Goal: Information Seeking & Learning: Check status

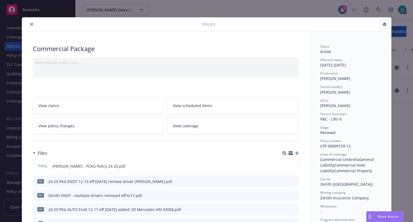
click at [30, 24] on icon "close" at bounding box center [31, 24] width 3 height 3
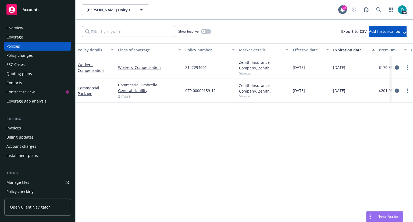
click at [28, 9] on span "Accounts" at bounding box center [31, 10] width 17 height 4
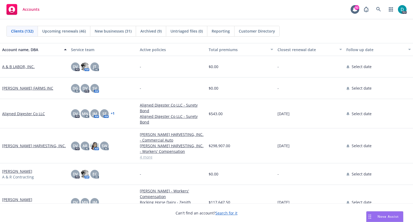
click at [71, 33] on span "Upcoming renewals (46)" at bounding box center [64, 31] width 44 height 6
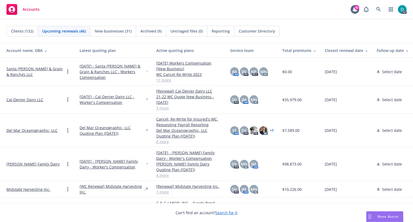
click at [342, 51] on div "Closest renewal date" at bounding box center [346, 51] width 43 height 6
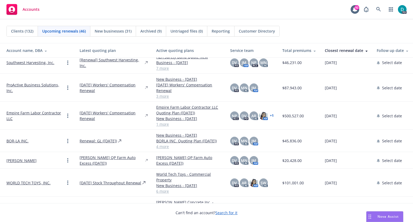
scroll to position [70, 0]
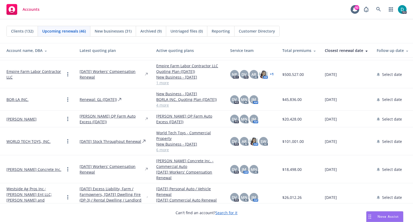
click at [24, 98] on link "BOR-LA INC." at bounding box center [17, 99] width 22 height 6
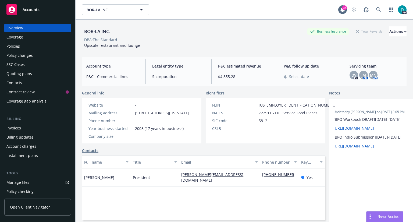
click at [12, 43] on div "Policies" at bounding box center [12, 46] width 13 height 9
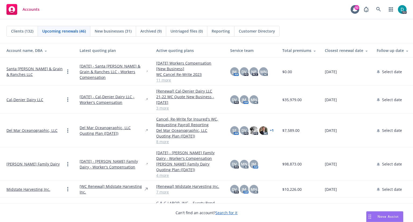
scroll to position [60, 0]
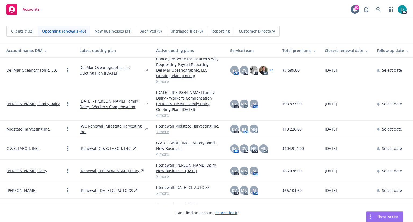
click at [334, 49] on div "Closest renewal date" at bounding box center [346, 51] width 43 height 6
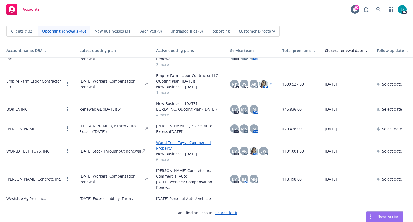
scroll to position [92, 0]
